Goal: Task Accomplishment & Management: Manage account settings

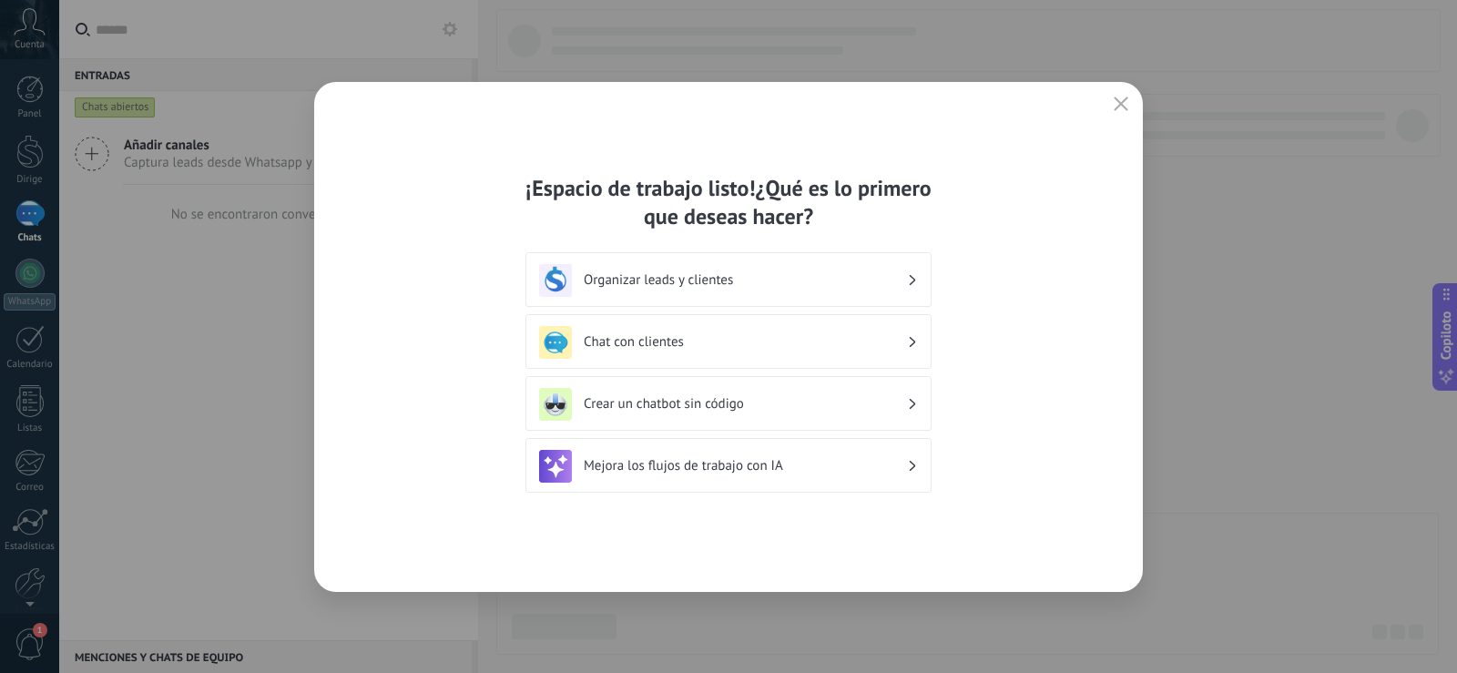
click at [730, 284] on font "Organizar leads y clientes" at bounding box center [658, 279] width 149 height 17
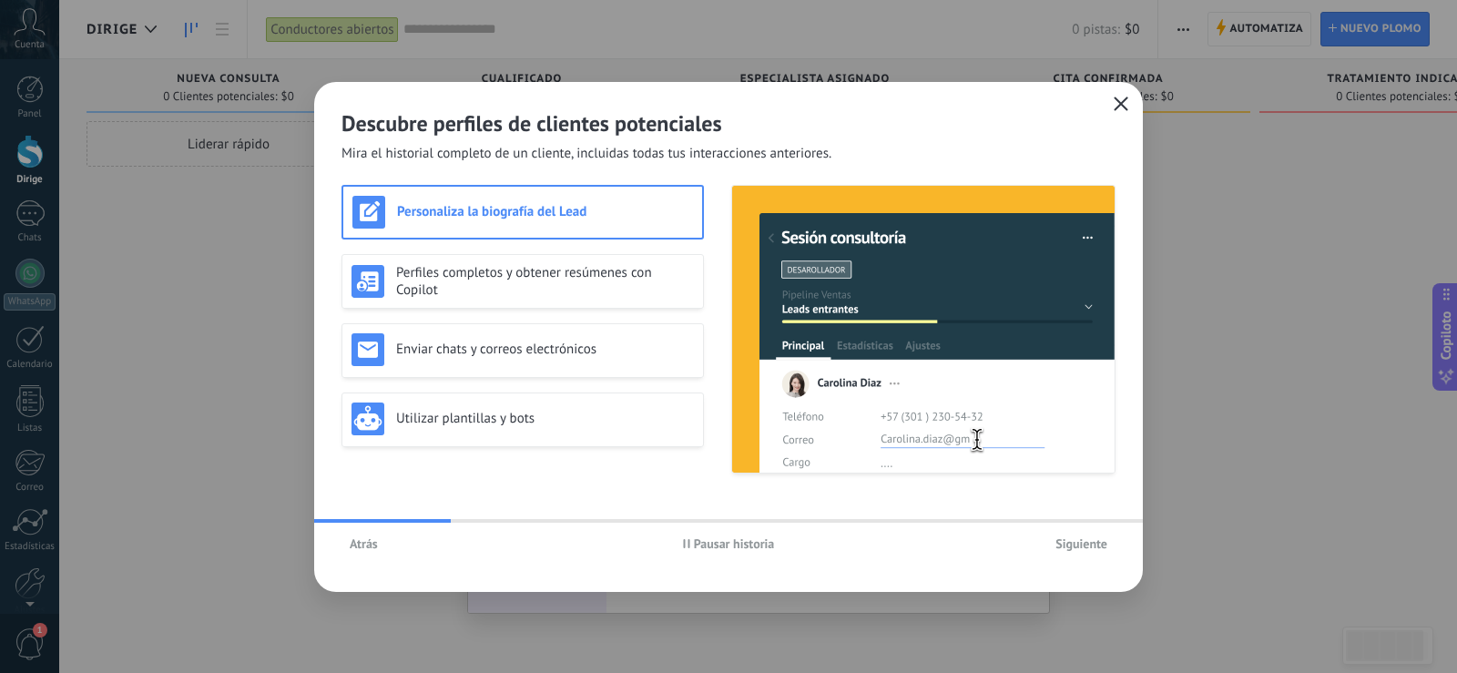
click at [1122, 100] on icon "button" at bounding box center [1121, 104] width 15 height 15
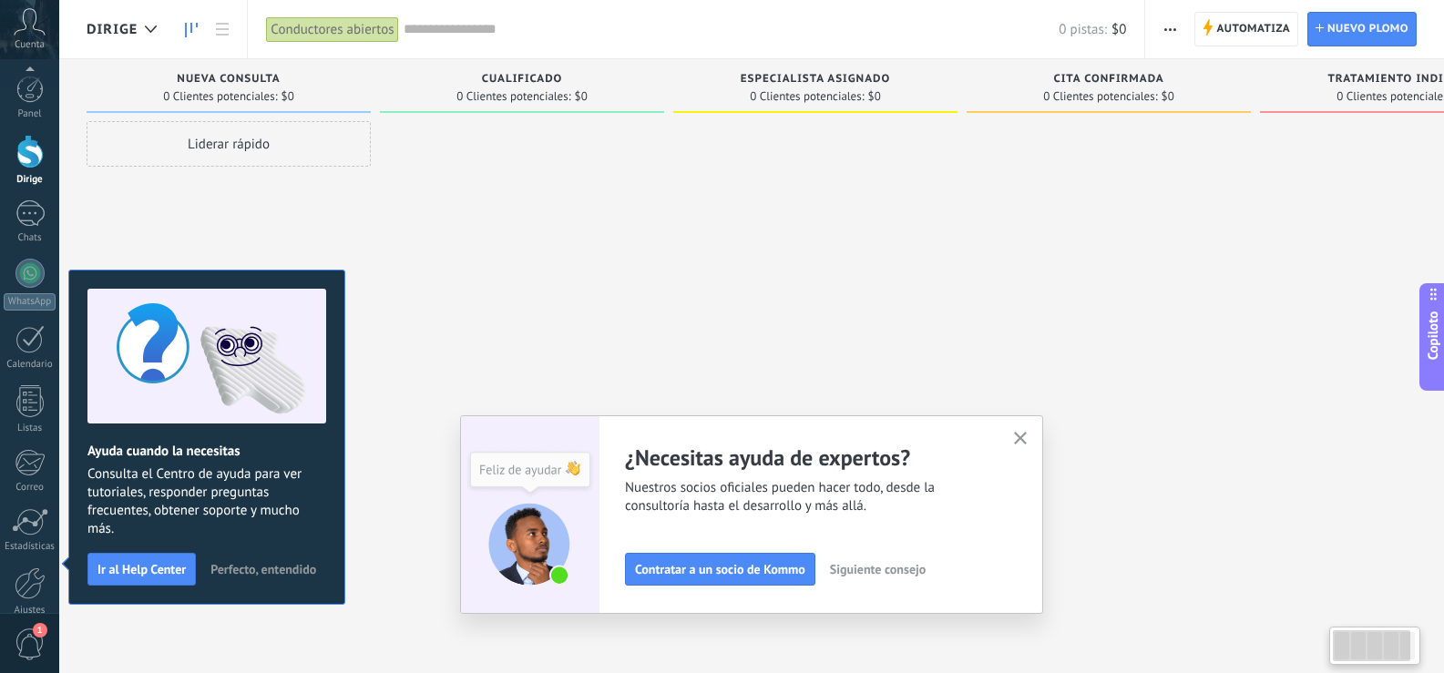
scroll to position [85, 0]
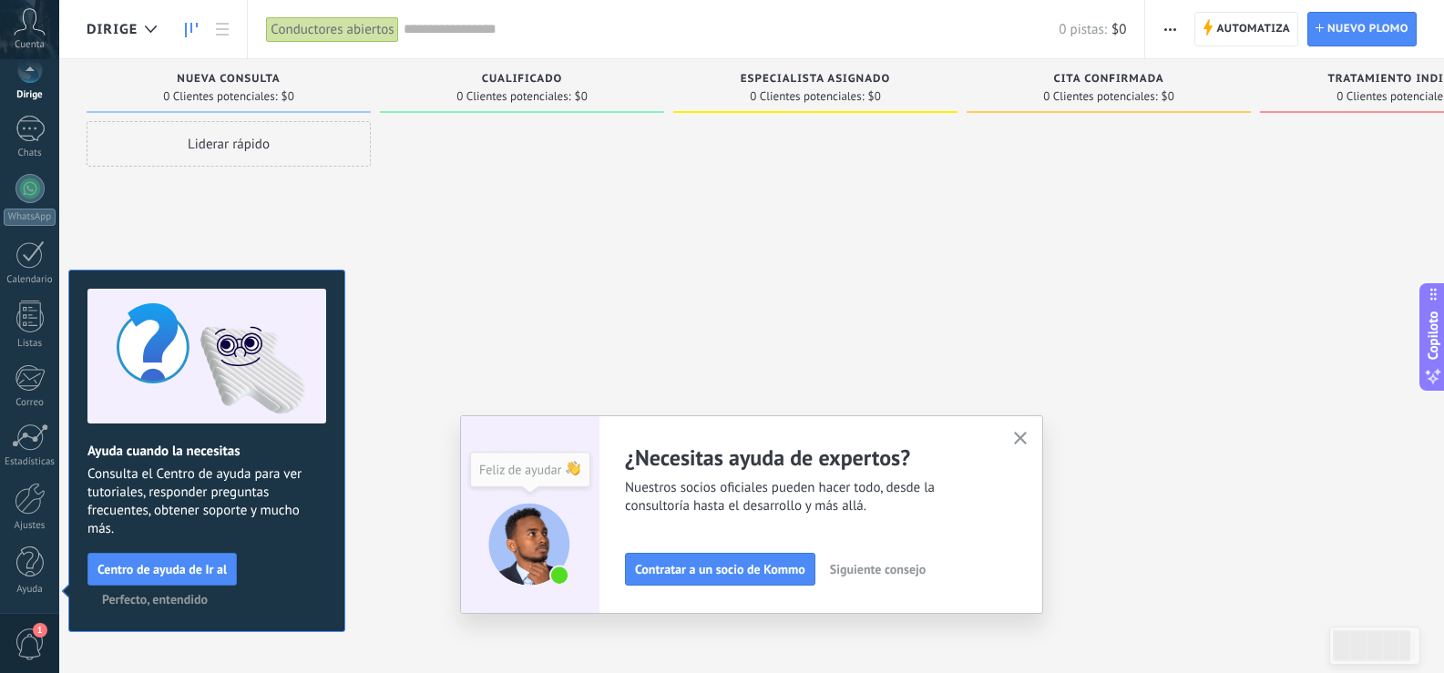
click at [1027, 436] on use "button" at bounding box center [1021, 439] width 14 height 14
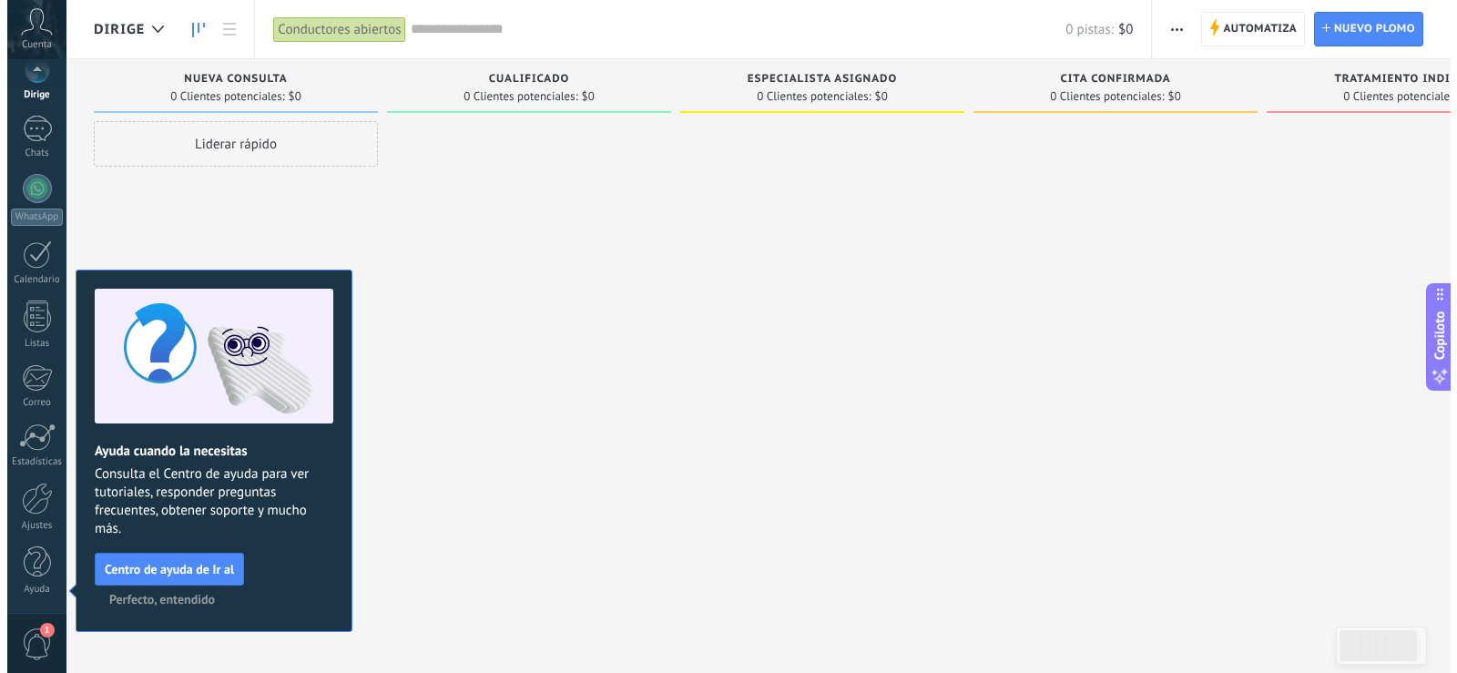
scroll to position [0, 0]
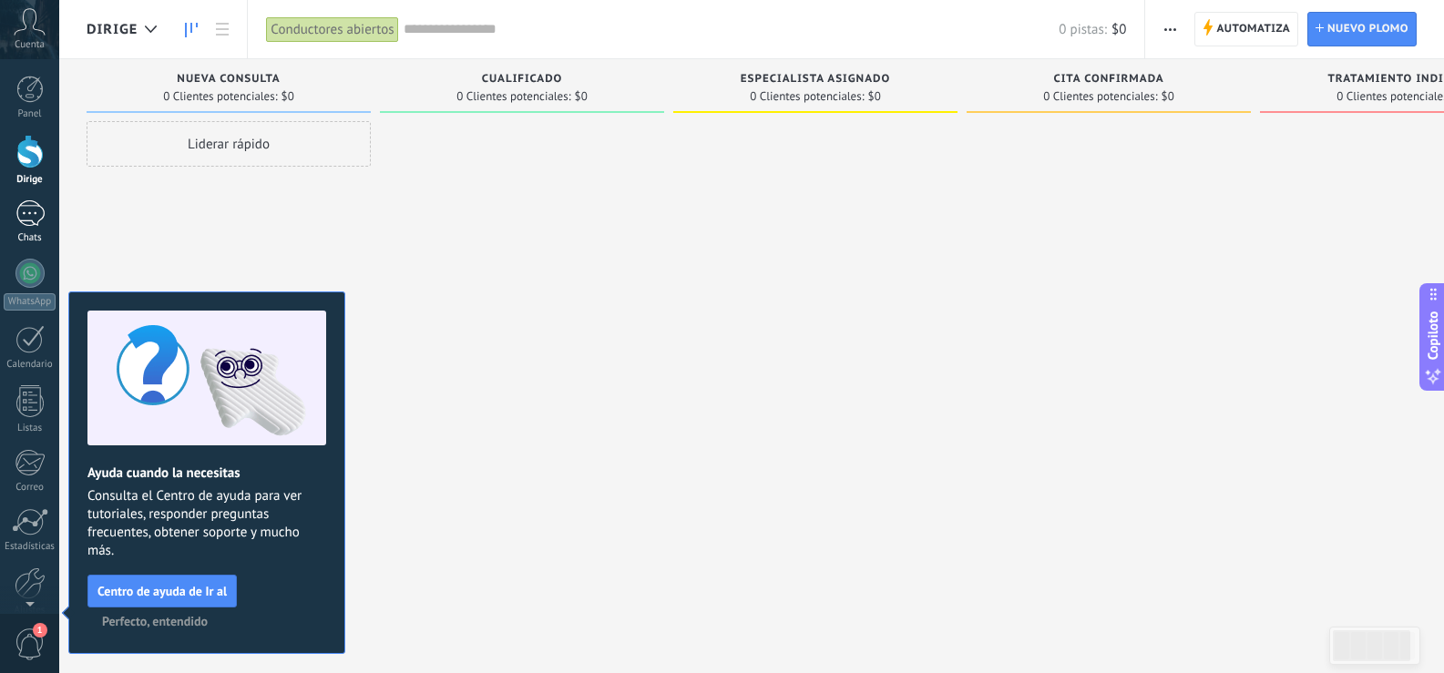
click at [38, 216] on div at bounding box center [29, 213] width 29 height 26
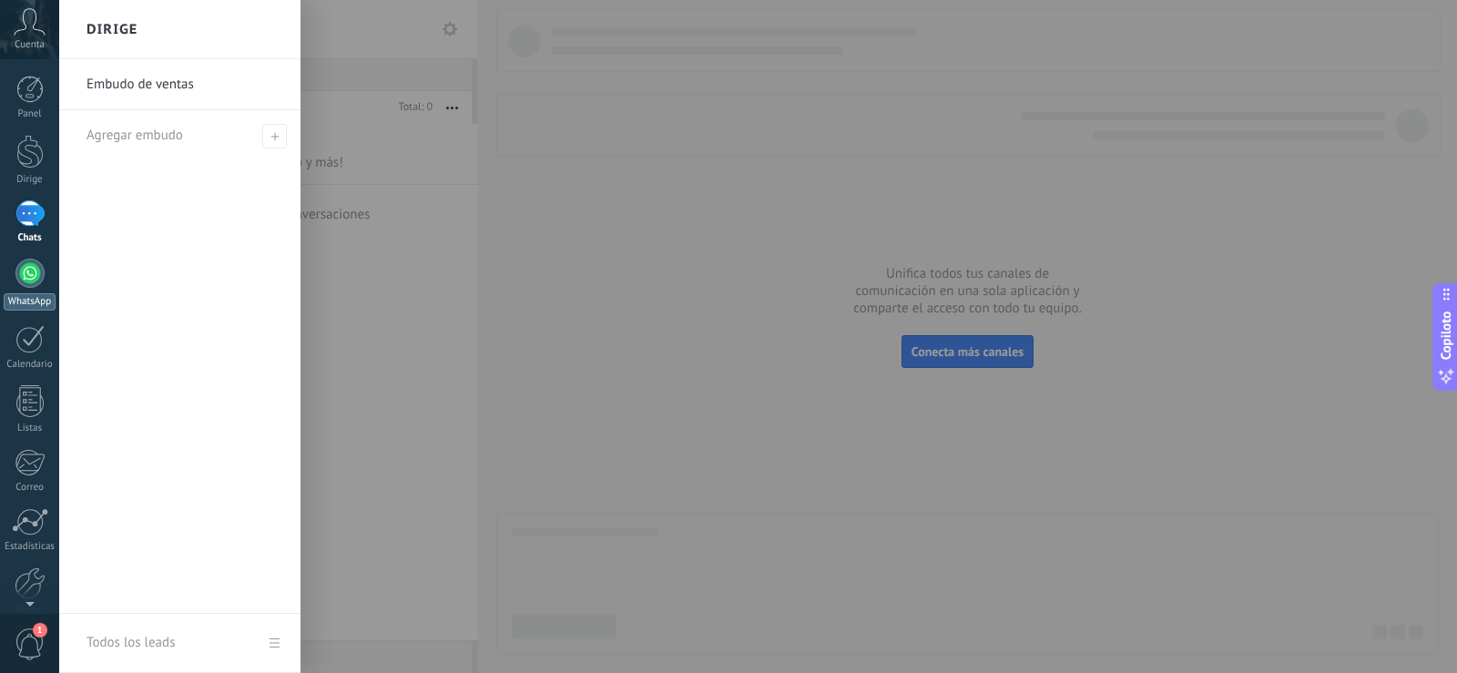
click at [32, 271] on div at bounding box center [29, 273] width 29 height 29
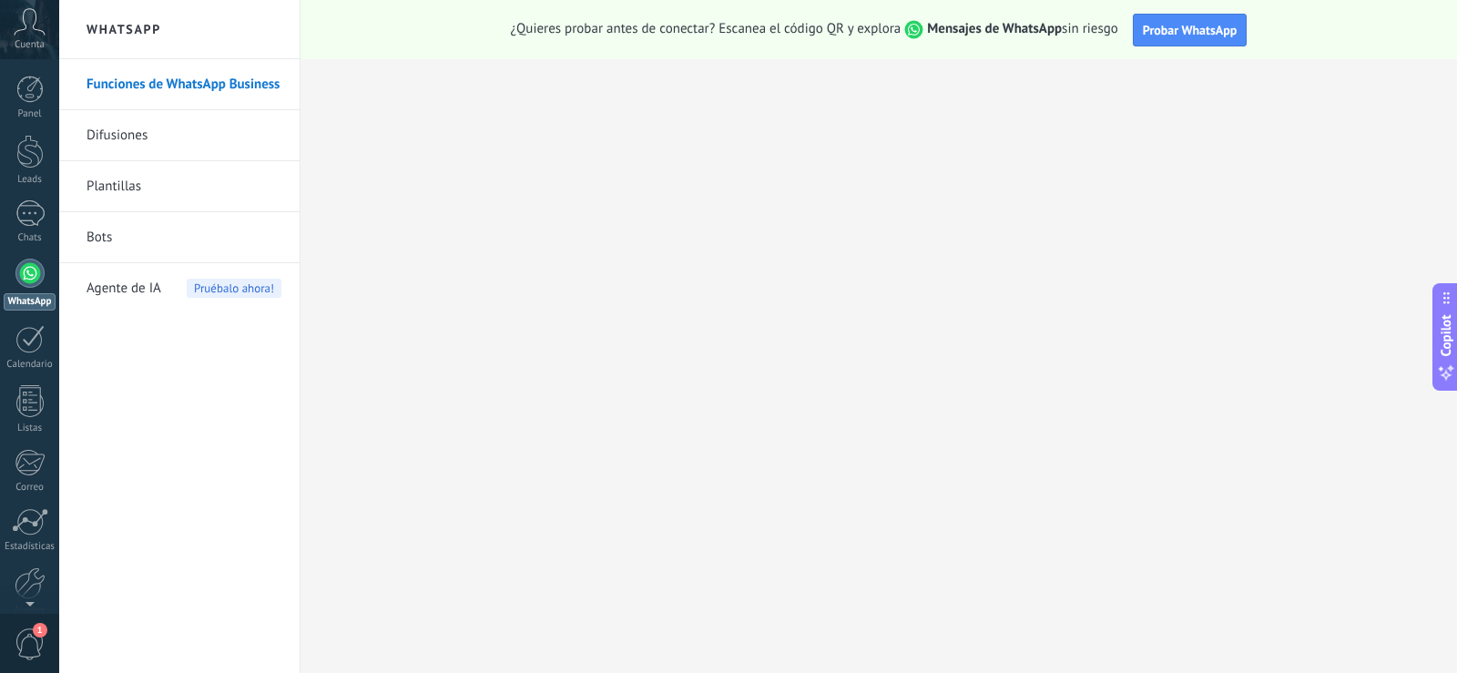
click at [128, 185] on link "Plantillas" at bounding box center [184, 186] width 195 height 51
